Goal: Information Seeking & Learning: Check status

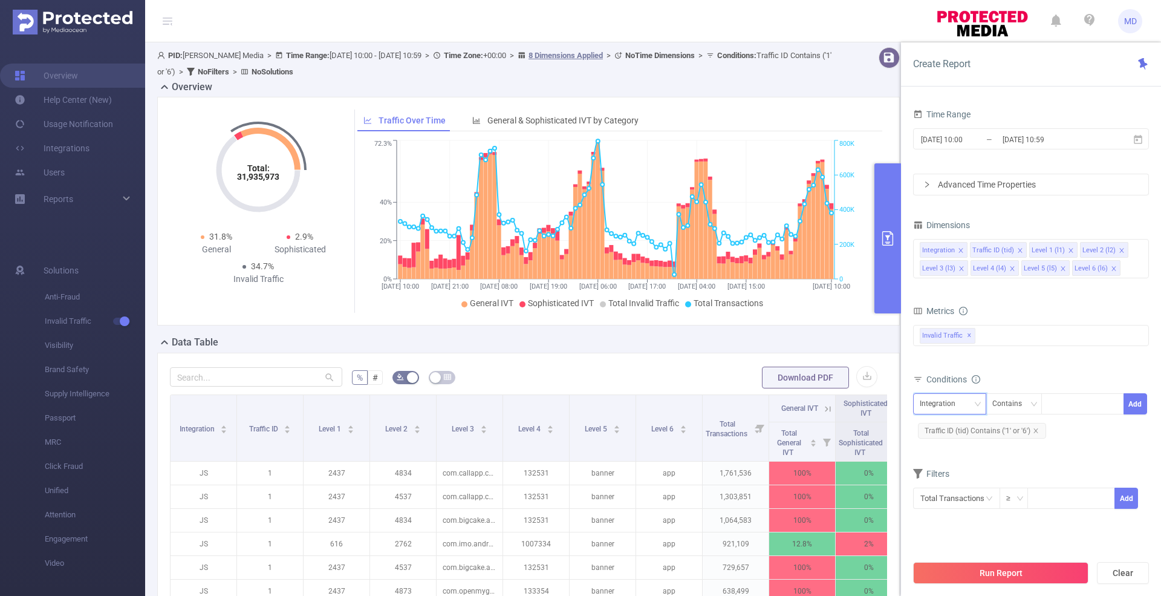
click at [942, 403] on div "Integration" at bounding box center [942, 404] width 44 height 20
click at [940, 524] on li "Level 4 (l4)" at bounding box center [949, 523] width 73 height 19
click at [1083, 403] on div at bounding box center [1083, 404] width 70 height 20
paste input "950da4a32b764ec7be601701546bc784"
type input "950da4a32b764ec7be601701546bc784"
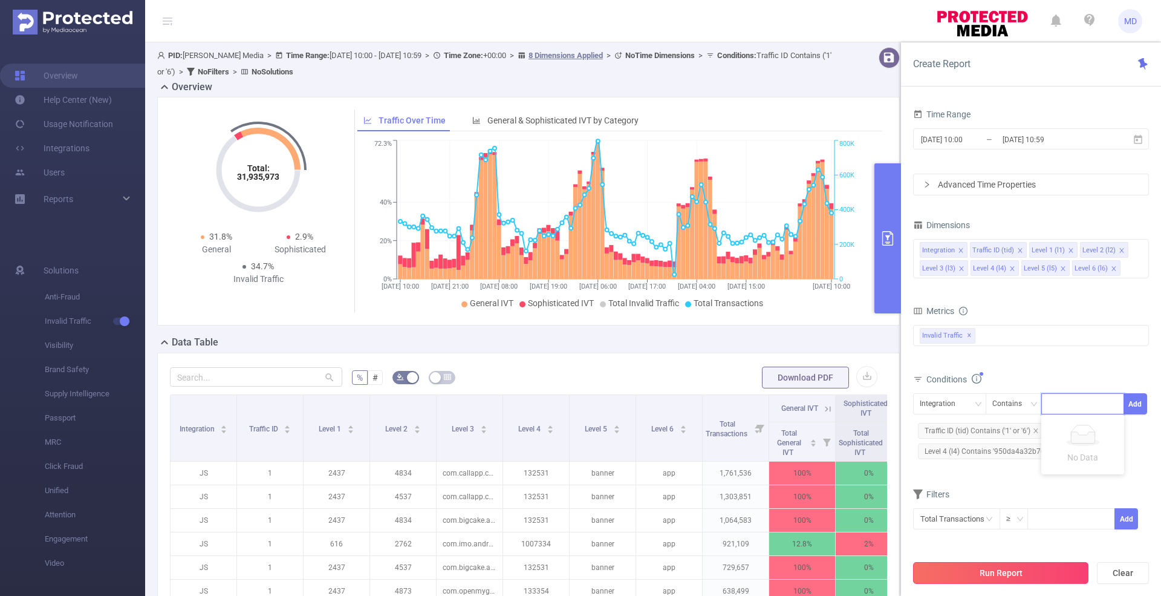
click at [1026, 577] on button "Run Report" at bounding box center [1000, 573] width 175 height 22
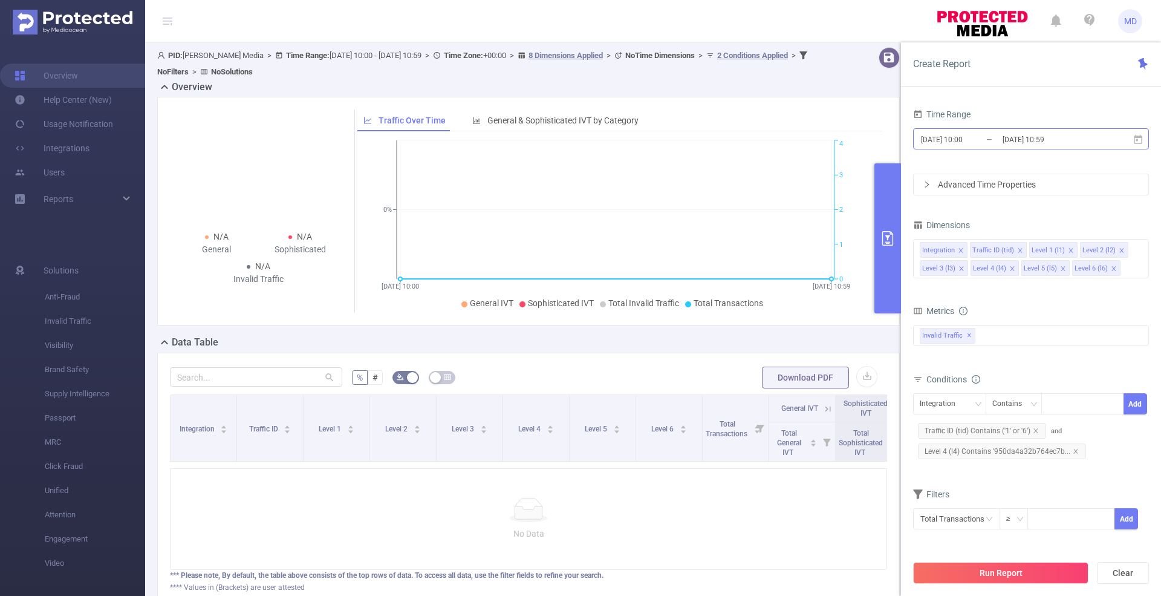
click at [998, 137] on input "[DATE] 10:00" at bounding box center [969, 139] width 98 height 16
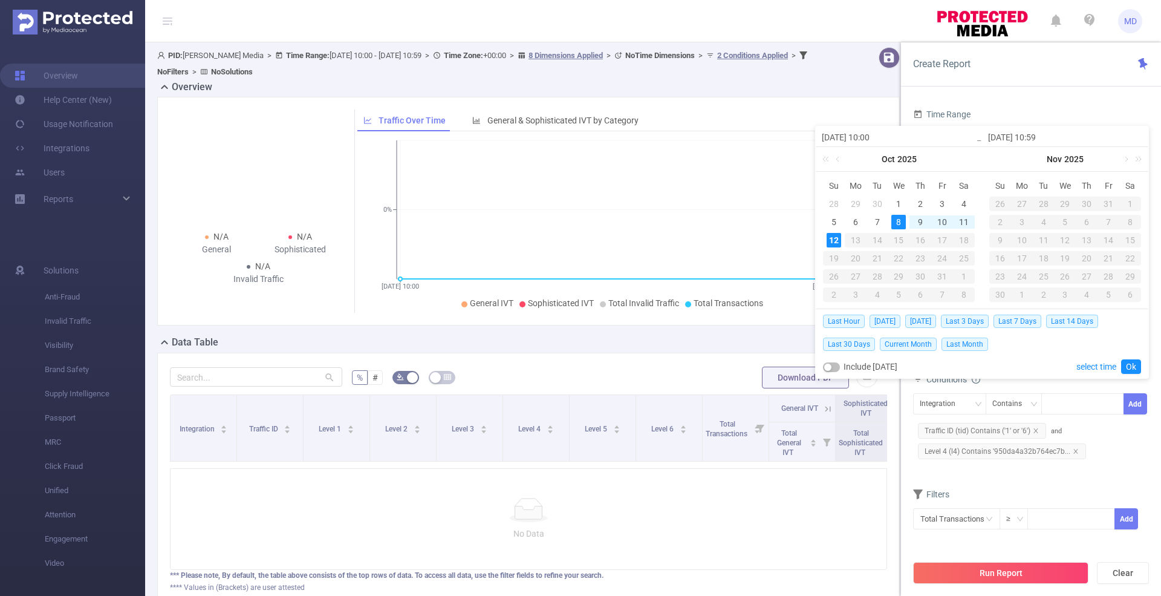
click at [743, 540] on p "No Data" at bounding box center [528, 533] width 697 height 13
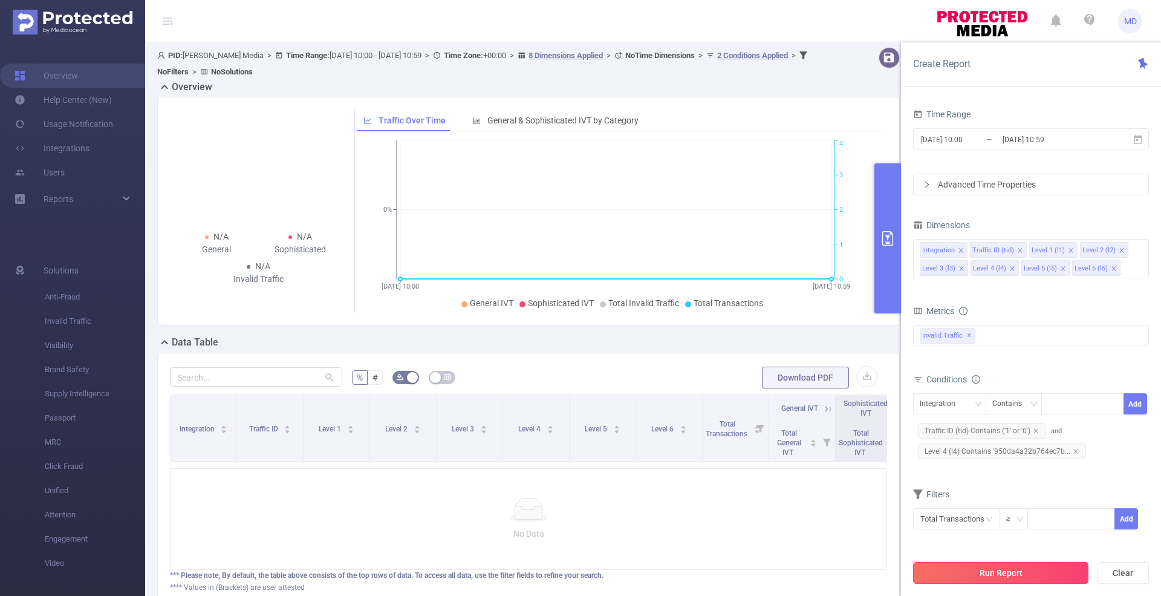
click at [1056, 571] on button "Run Report" at bounding box center [1000, 573] width 175 height 22
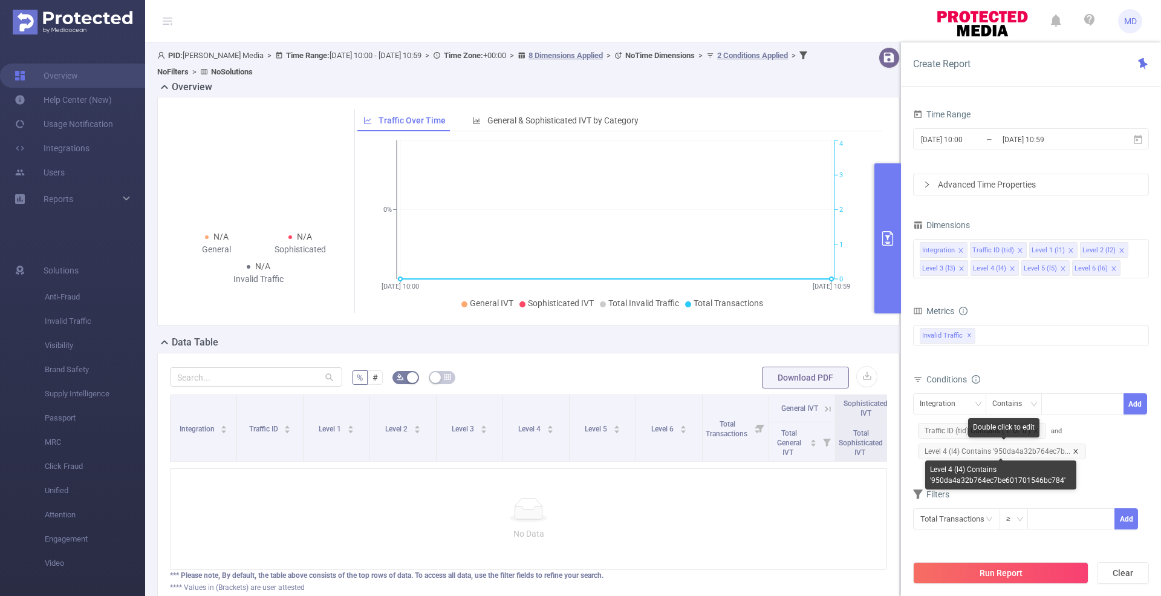
click at [1075, 448] on icon "icon: close" at bounding box center [1076, 451] width 6 height 6
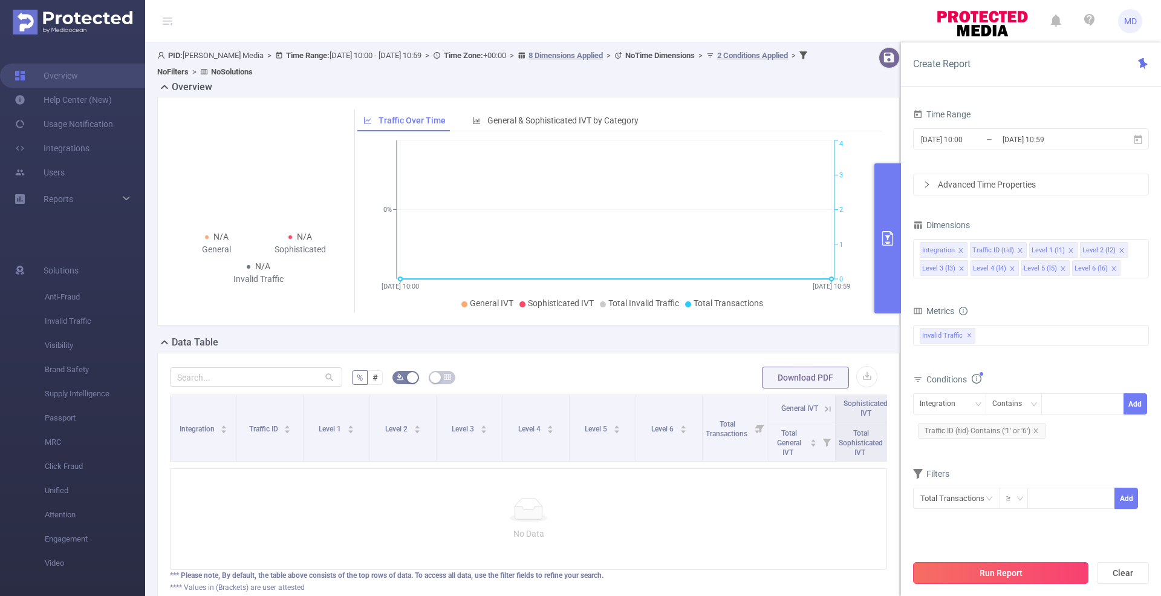
click at [1002, 579] on button "Run Report" at bounding box center [1000, 573] width 175 height 22
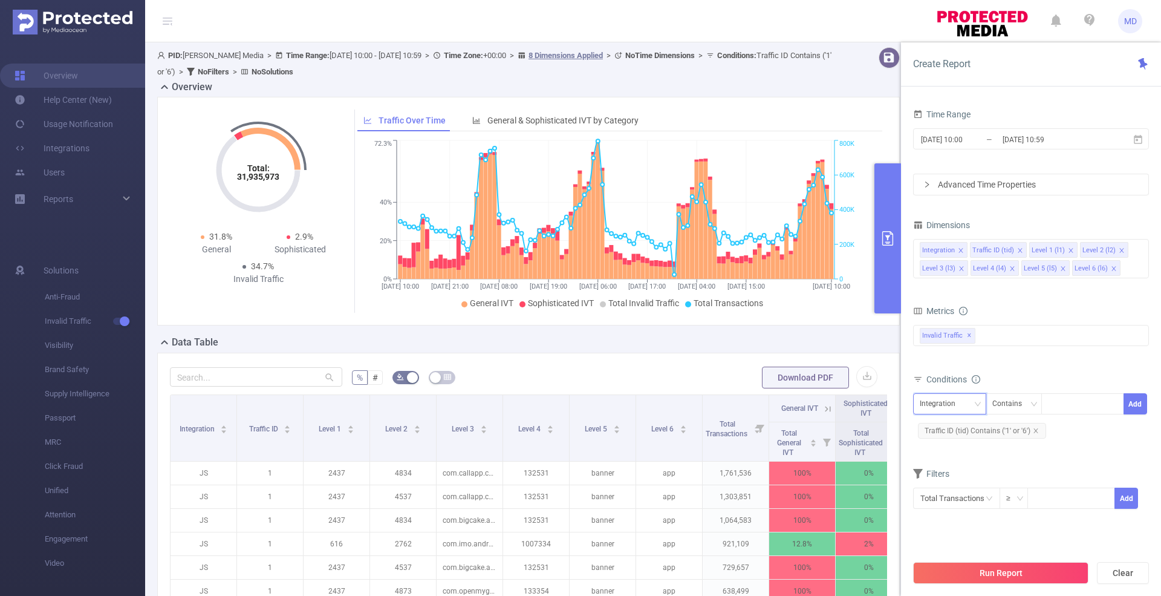
click at [928, 398] on div "Integration" at bounding box center [942, 404] width 44 height 20
click at [951, 521] on li "Level 4 (l4)" at bounding box center [949, 523] width 73 height 19
click at [1078, 399] on div at bounding box center [1083, 404] width 70 height 20
paste input "217107"
type input "217107"
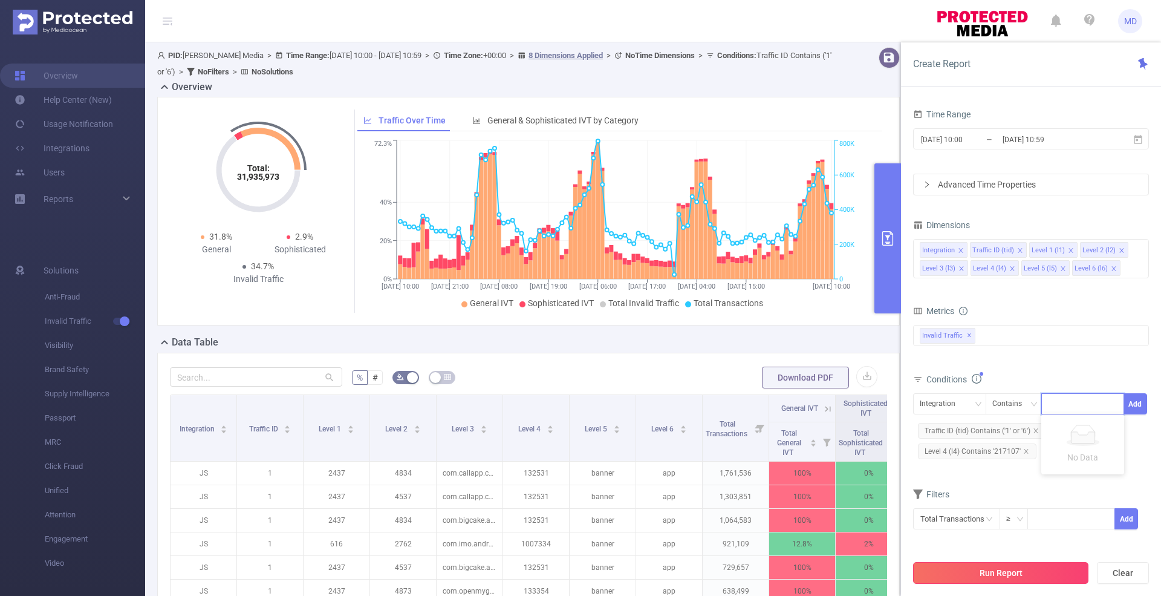
click at [1054, 572] on button "Run Report" at bounding box center [1000, 573] width 175 height 22
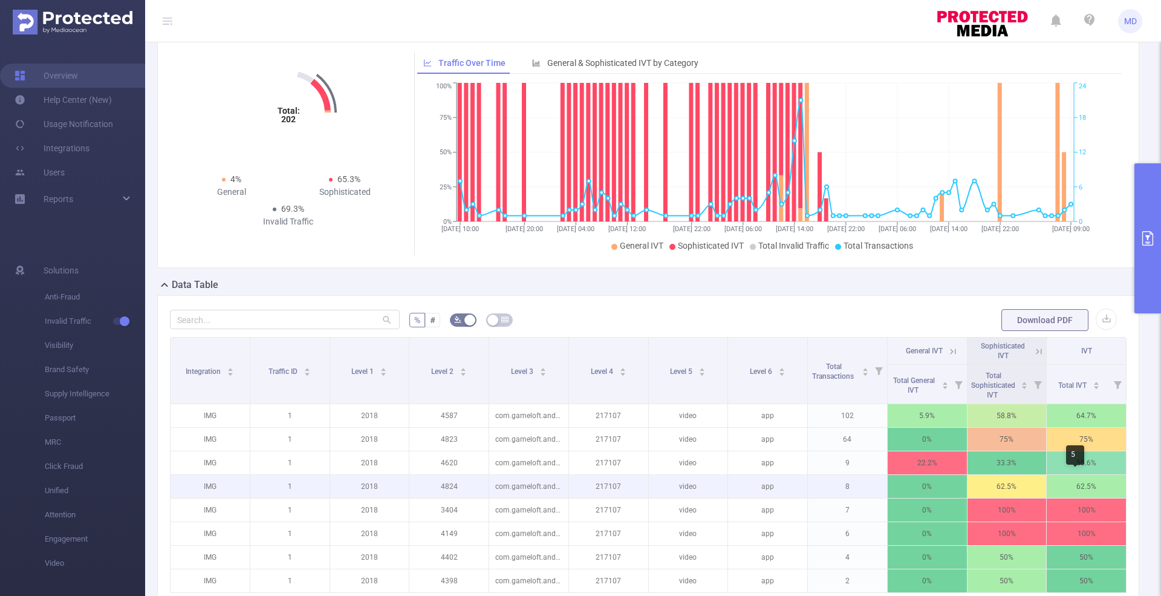
scroll to position [209, 0]
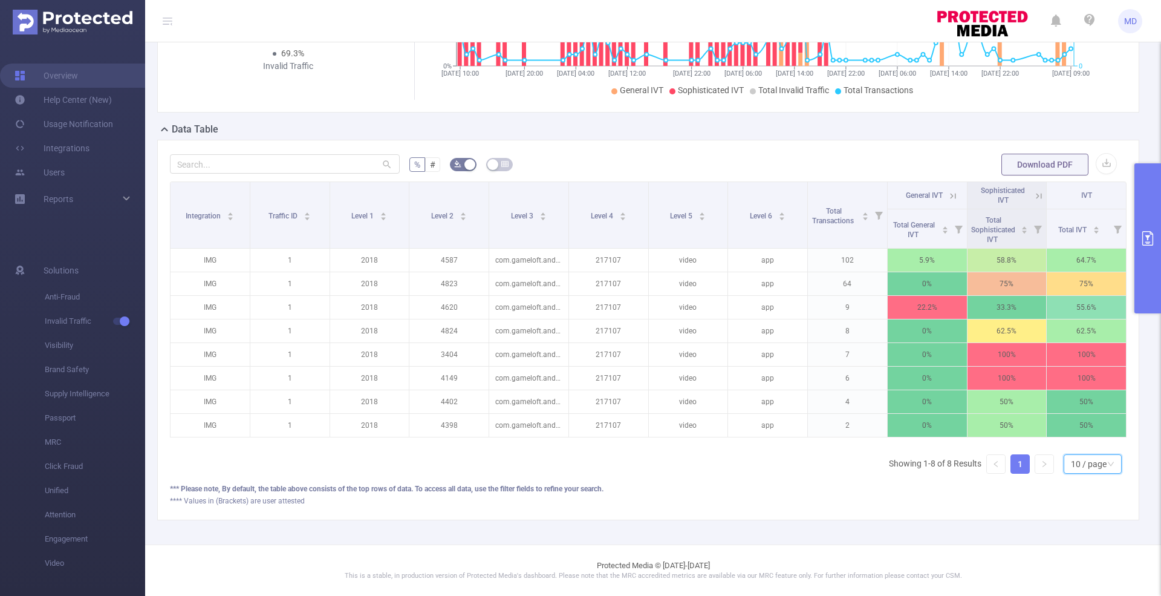
click at [1091, 465] on div "10 / page" at bounding box center [1089, 464] width 36 height 18
click at [1086, 442] on li "50 / page" at bounding box center [1081, 451] width 58 height 19
click at [950, 507] on div "% # Download PDF Integration Traffic ID Level 1 Level 2 Level 3 Level 4 Level 5…" at bounding box center [648, 330] width 982 height 380
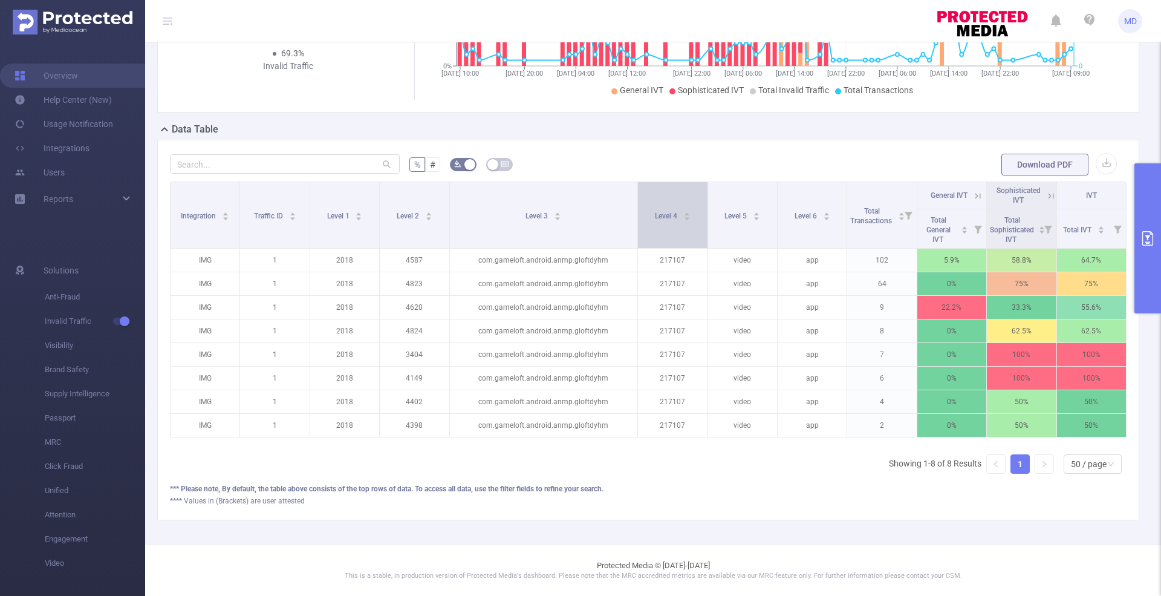
drag, startPoint x: 562, startPoint y: 212, endPoint x: 634, endPoint y: 198, distance: 73.8
click at [634, 198] on tr "Integration Traffic ID Level 1 Level 2 Level 3 Level 4 Level 5 Level 6 Total Tr…" at bounding box center [649, 195] width 956 height 27
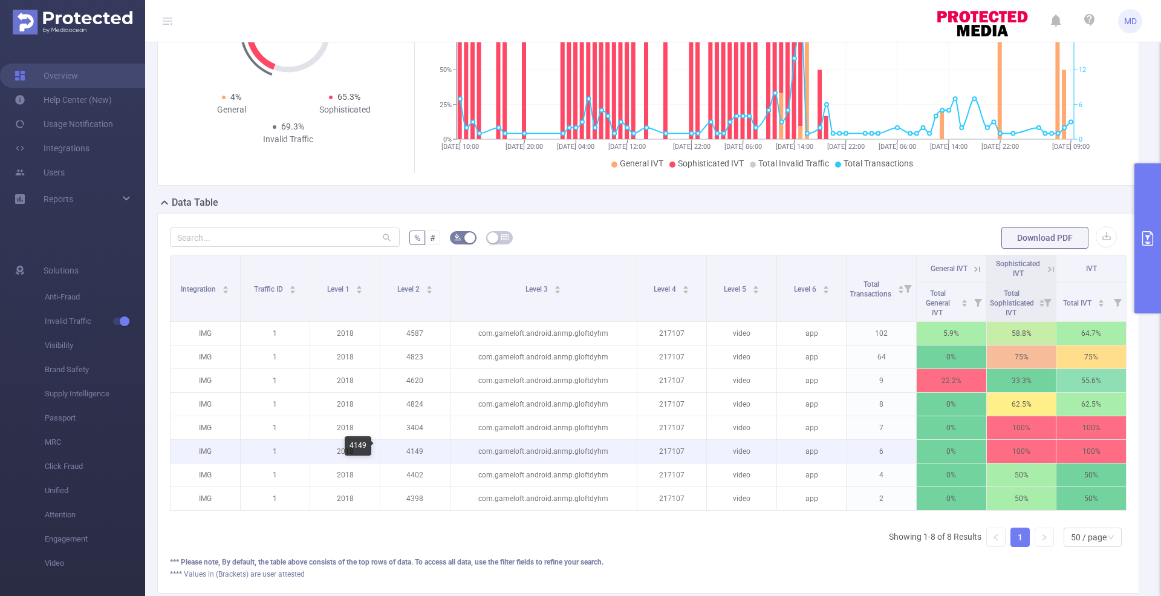
click at [410, 446] on p "4149" at bounding box center [415, 451] width 70 height 23
copy p "4149"
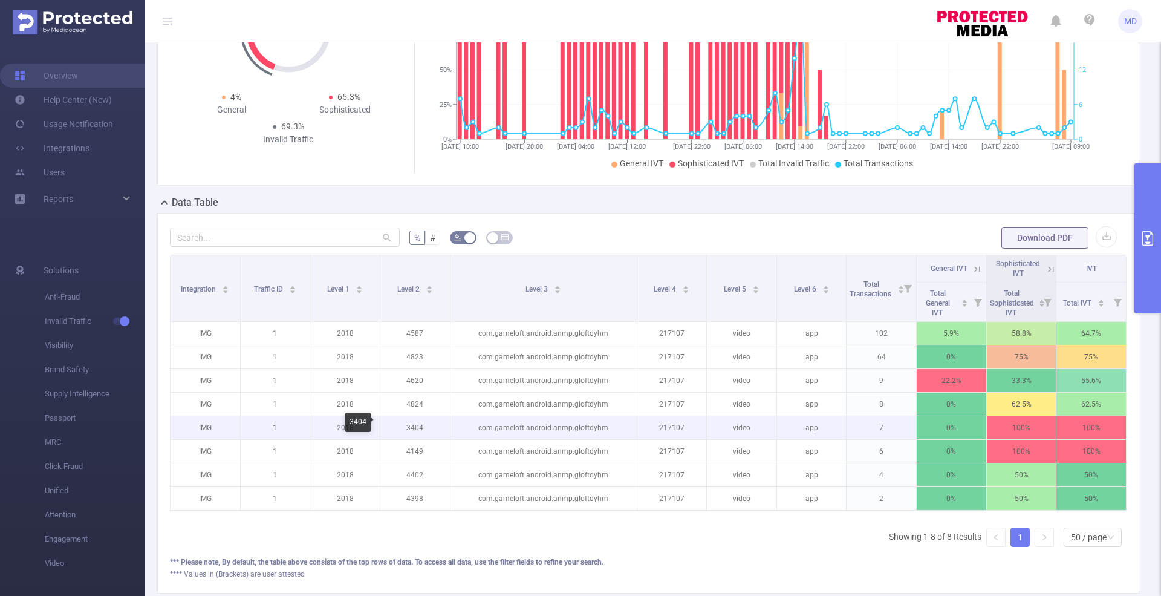
click at [410, 421] on p "3404" at bounding box center [415, 427] width 70 height 23
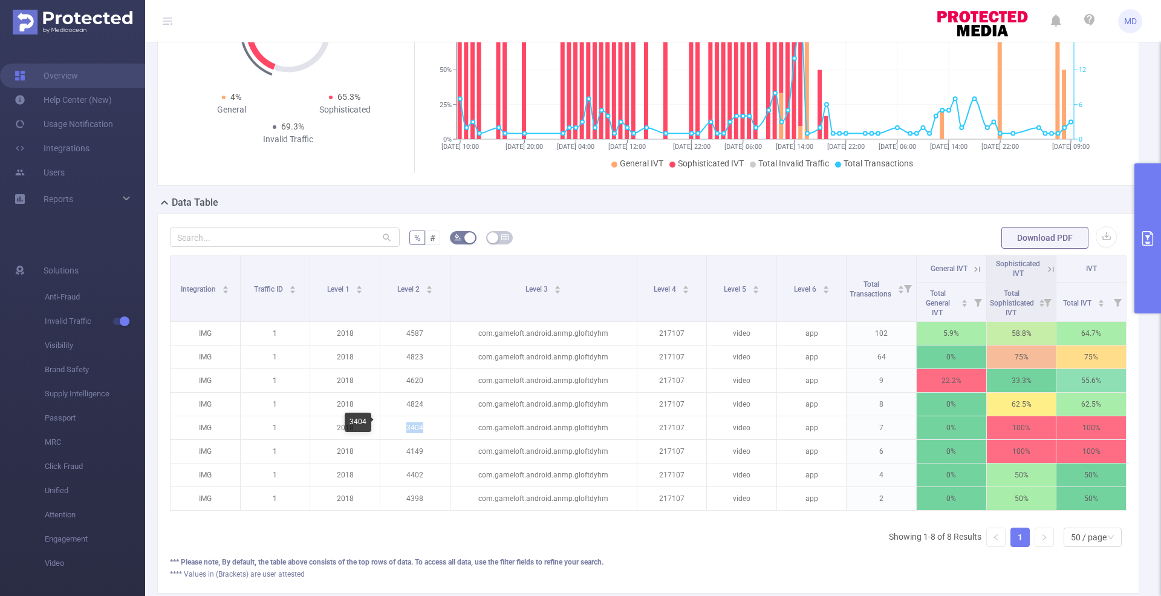
copy p "3404"
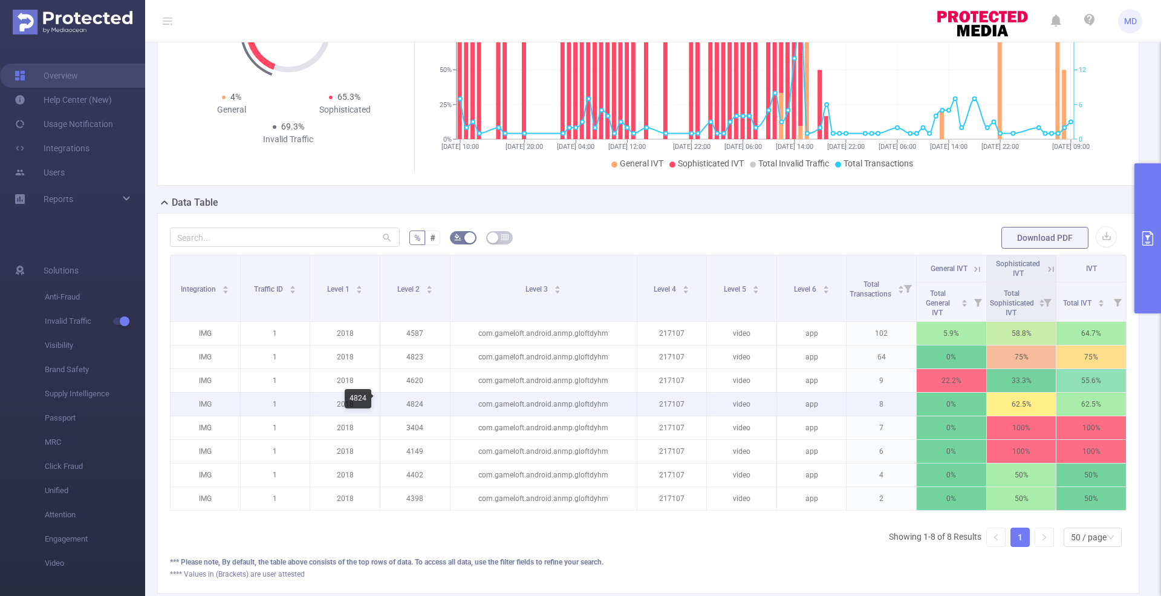
click at [409, 402] on p "4824" at bounding box center [415, 404] width 70 height 23
copy p "4824"
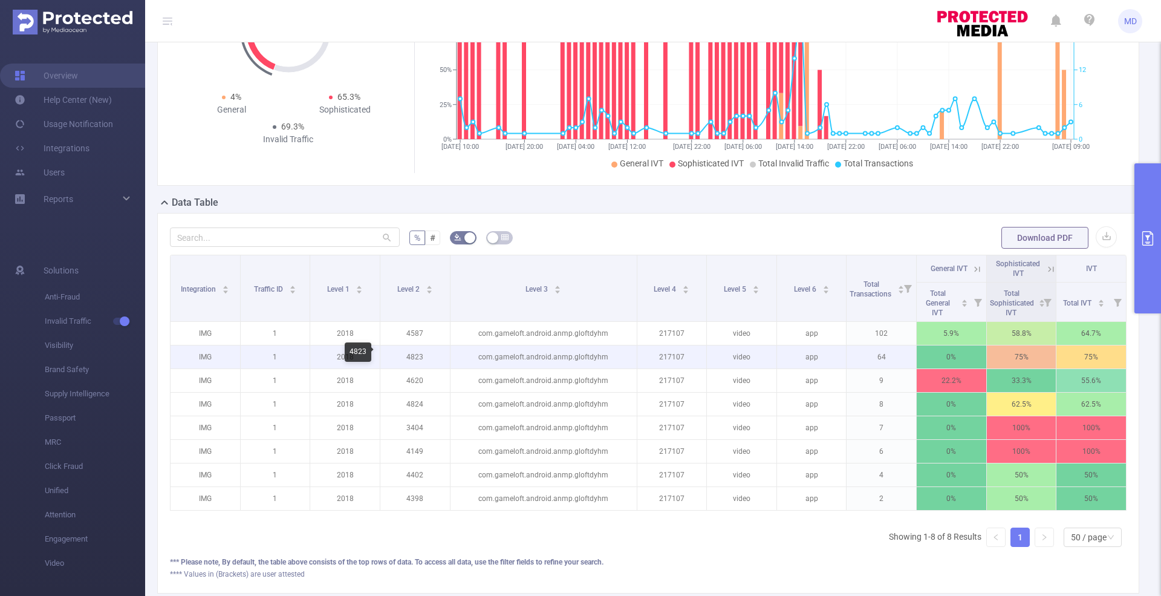
click at [411, 354] on p "4823" at bounding box center [415, 356] width 70 height 23
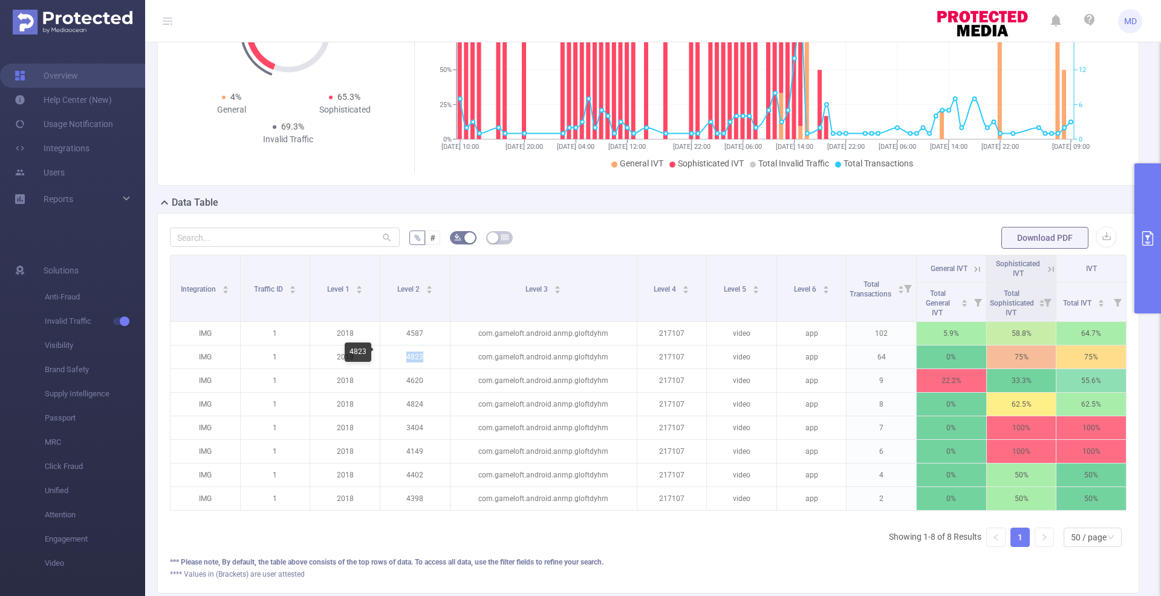
copy p "4823"
click at [1049, 266] on icon at bounding box center [1051, 268] width 5 height 5
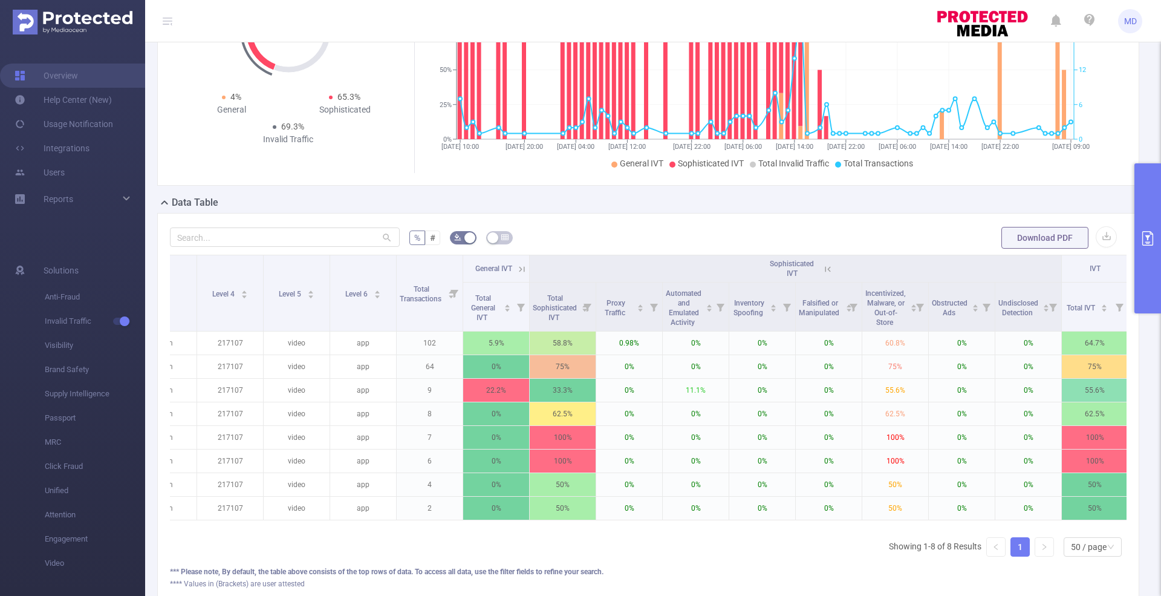
scroll to position [0, 429]
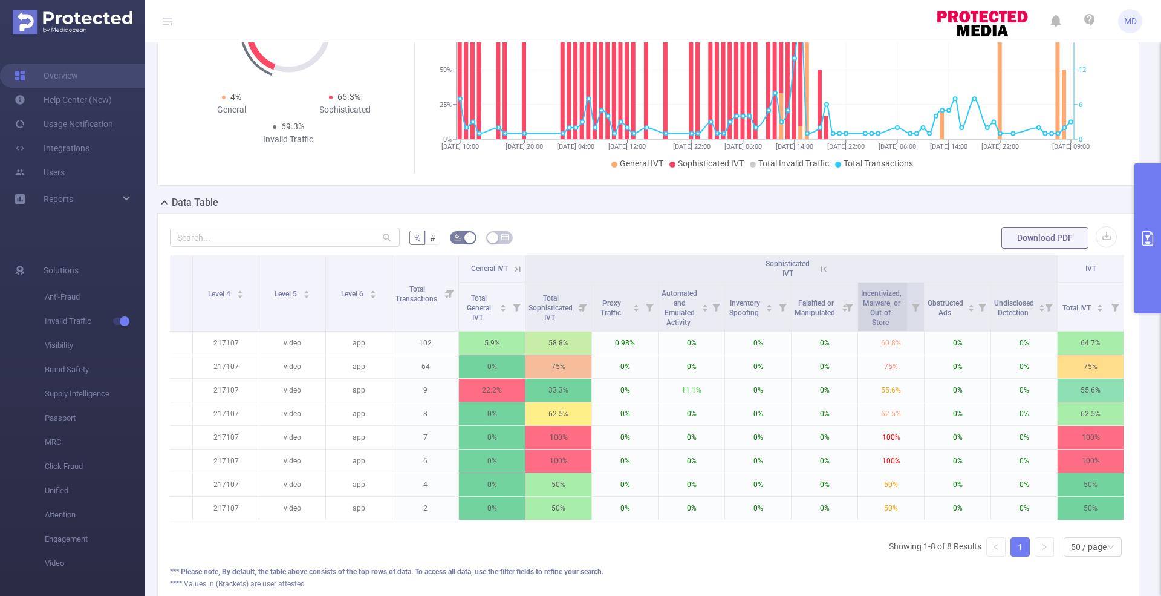
click at [879, 295] on span "Incentivized, Malware, or Out-of-Store" at bounding box center [881, 306] width 41 height 41
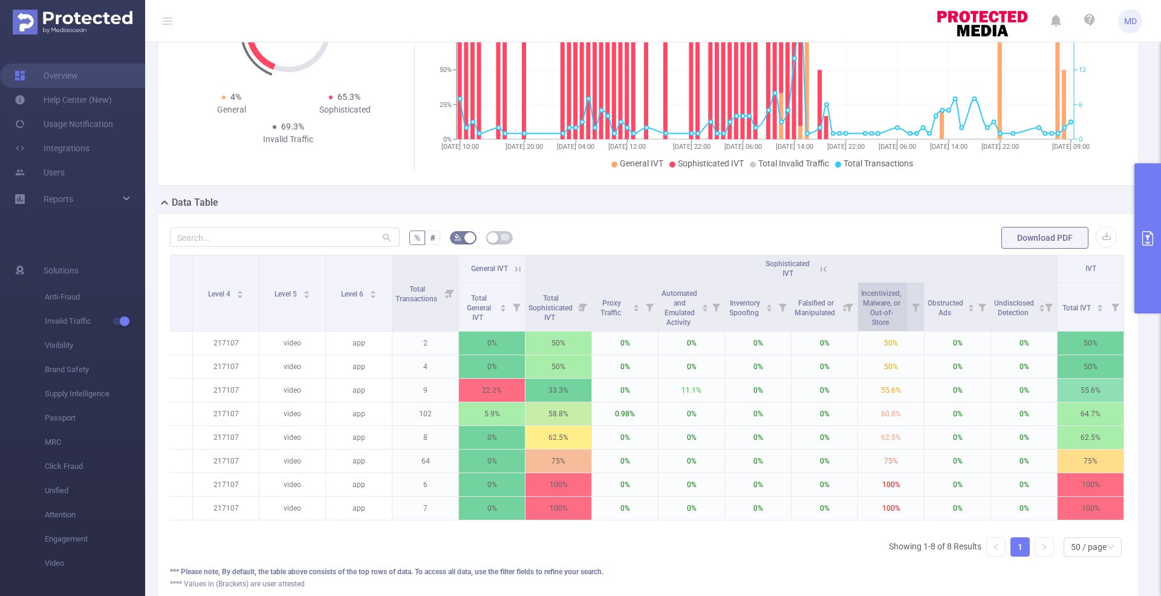
click at [879, 295] on span "Incentivized, Malware, or Out-of-Store" at bounding box center [881, 306] width 41 height 41
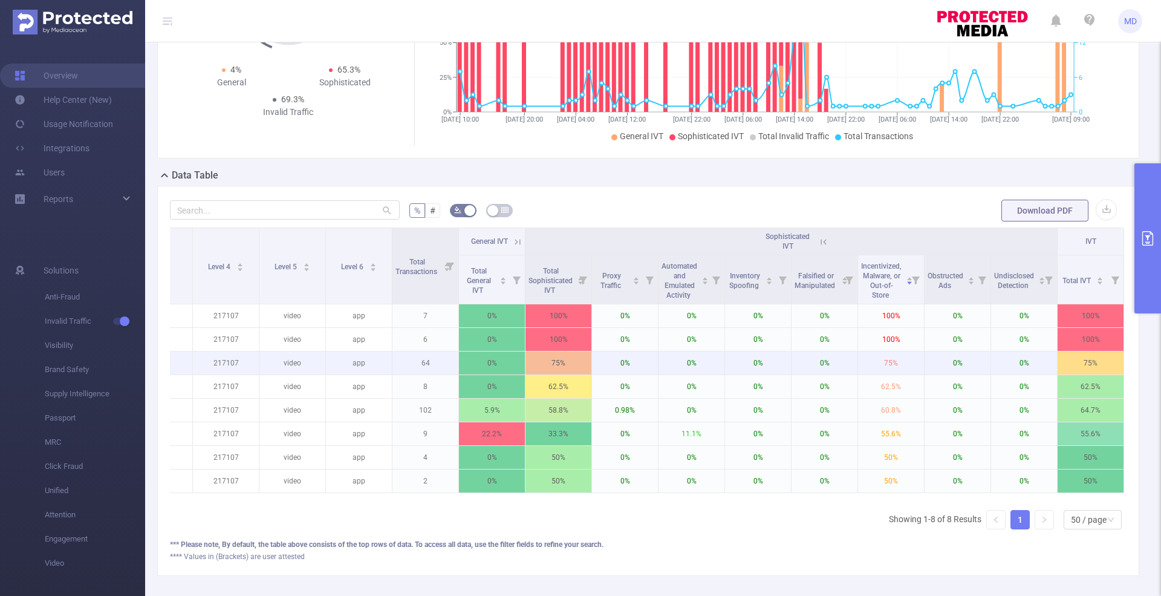
scroll to position [161, 0]
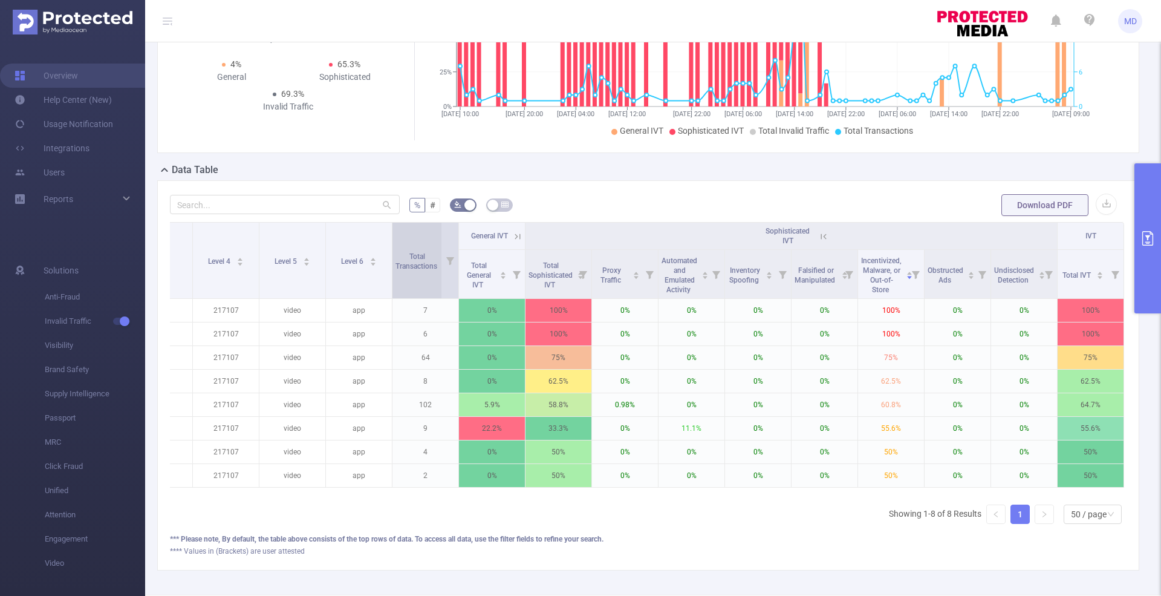
click at [428, 257] on span "Total Transactions" at bounding box center [418, 260] width 44 height 22
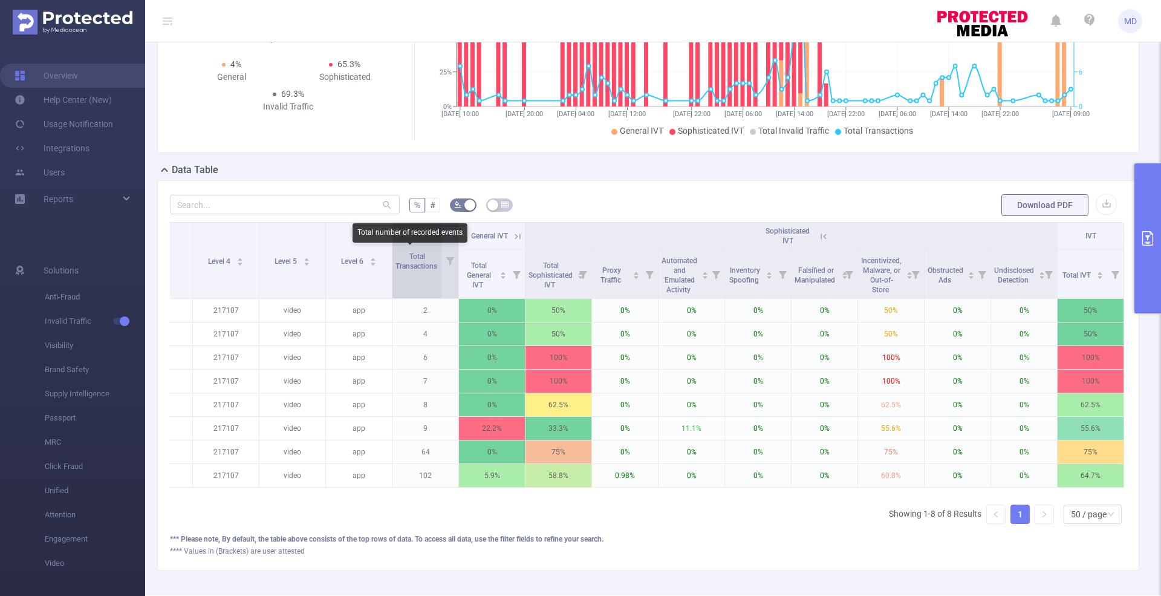
click at [428, 259] on span "Total Transactions" at bounding box center [418, 261] width 44 height 18
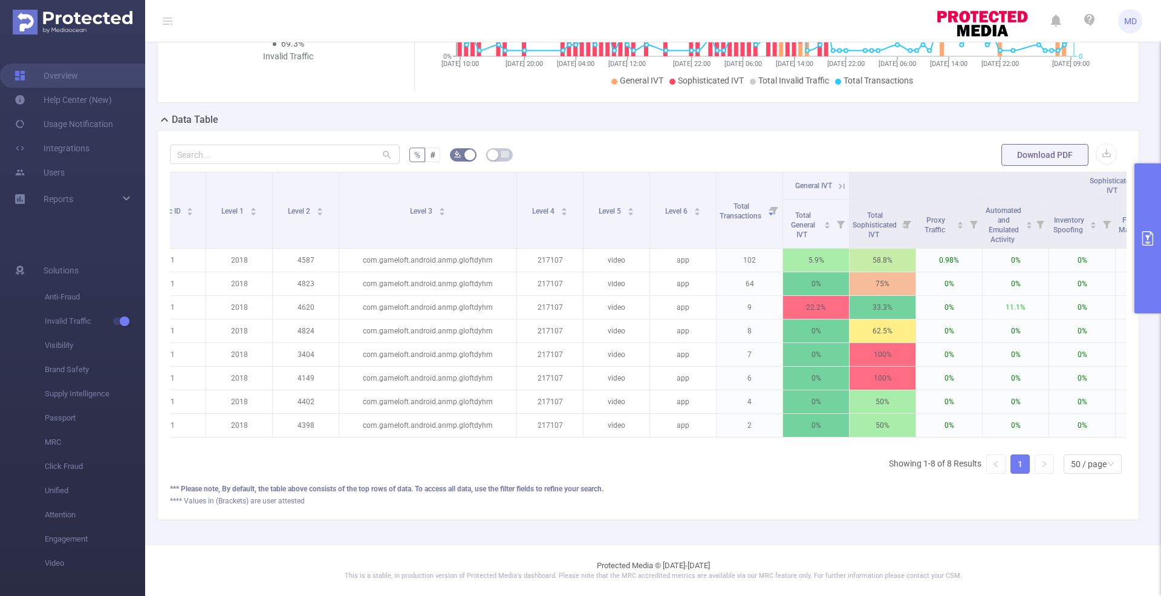
scroll to position [0, 0]
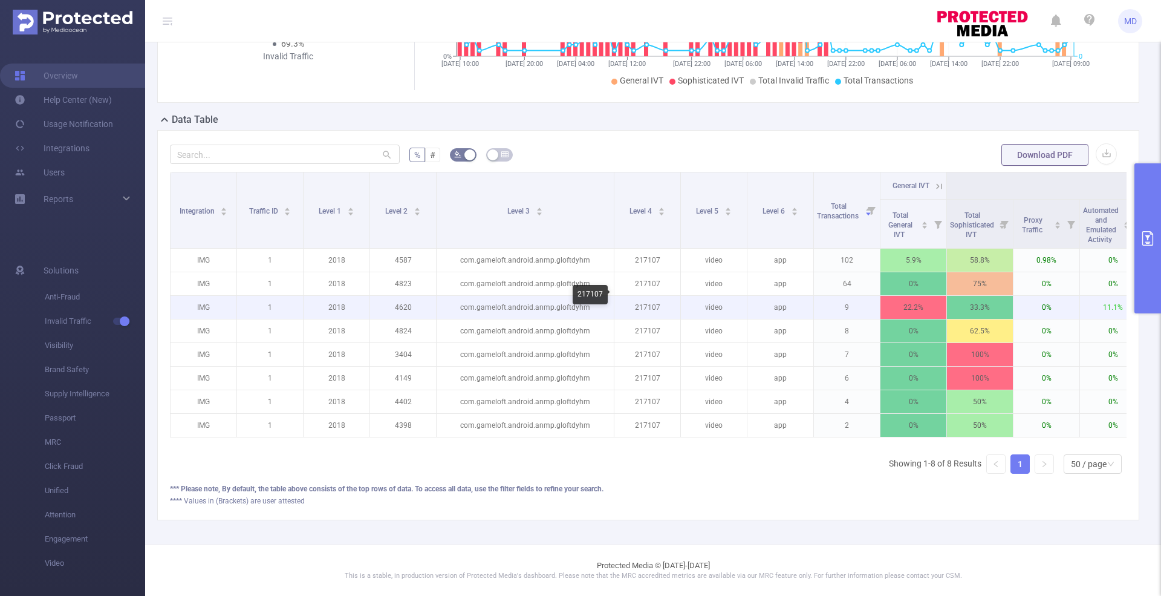
click at [650, 296] on p "217107" at bounding box center [648, 307] width 66 height 23
copy p "217107"
